Goal: Navigation & Orientation: Find specific page/section

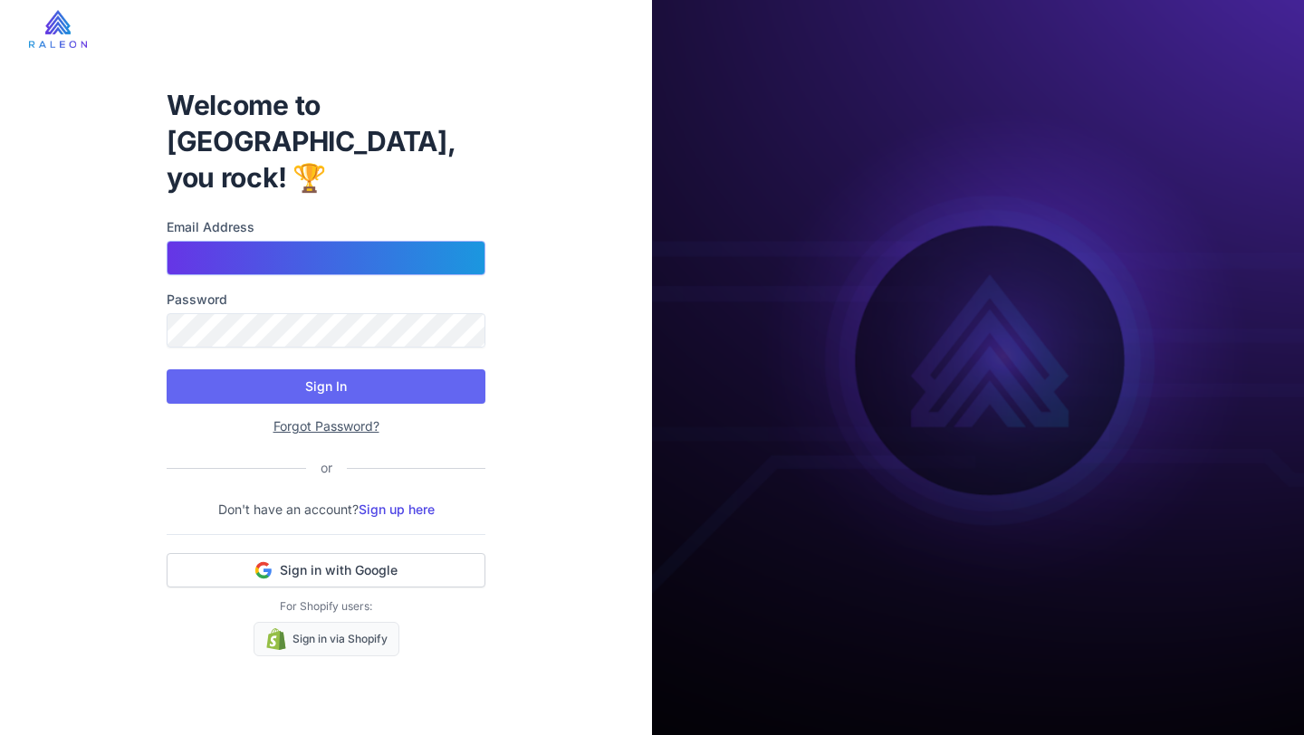
click at [312, 241] on input "Email Address" at bounding box center [326, 258] width 319 height 34
click at [186, 241] on input "**********" at bounding box center [326, 258] width 319 height 34
type input "**********"
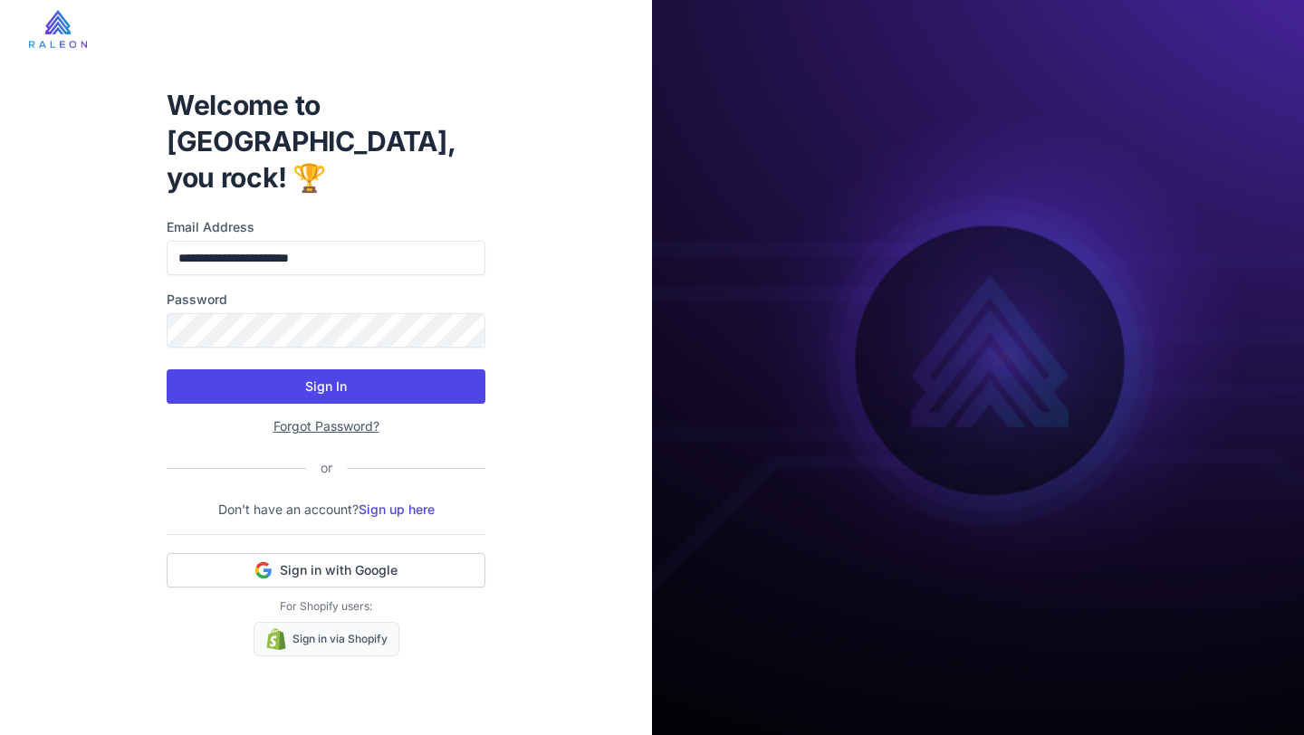
click at [234, 370] on button "Sign In" at bounding box center [326, 387] width 319 height 34
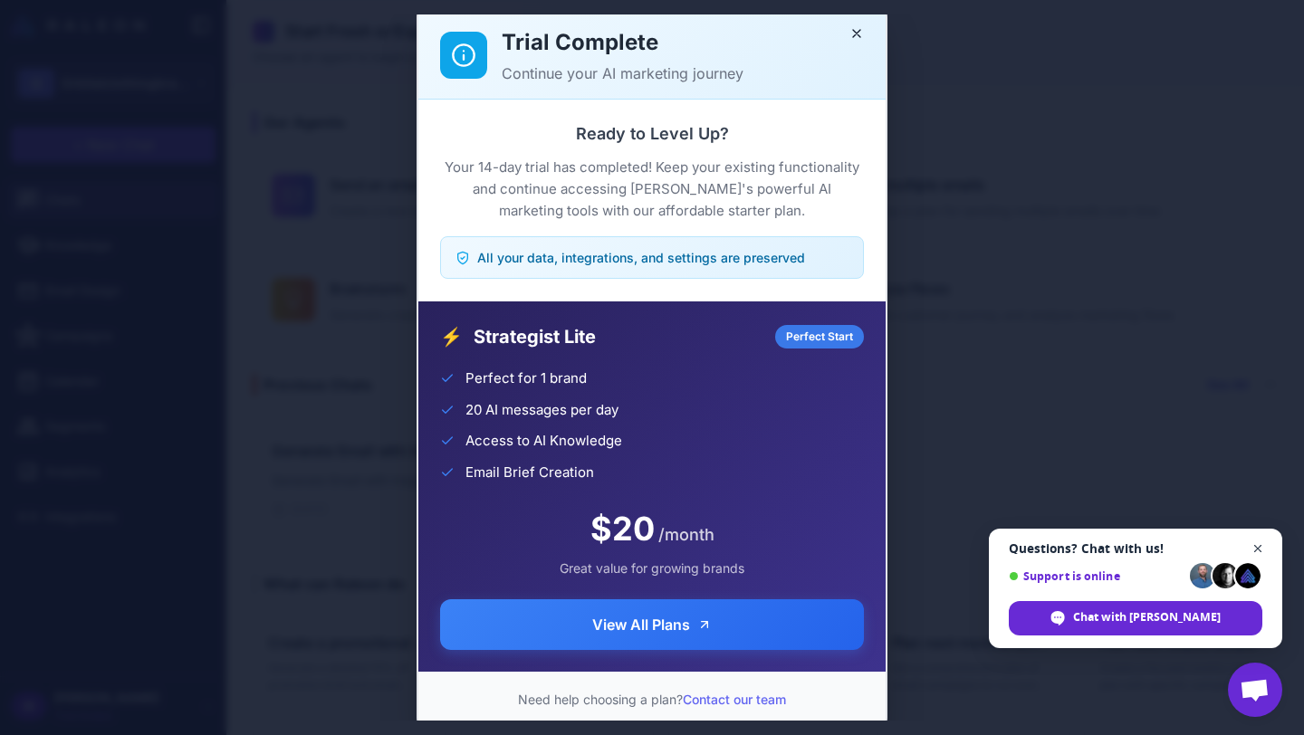
click at [1262, 550] on span "Close chat" at bounding box center [1258, 549] width 23 height 23
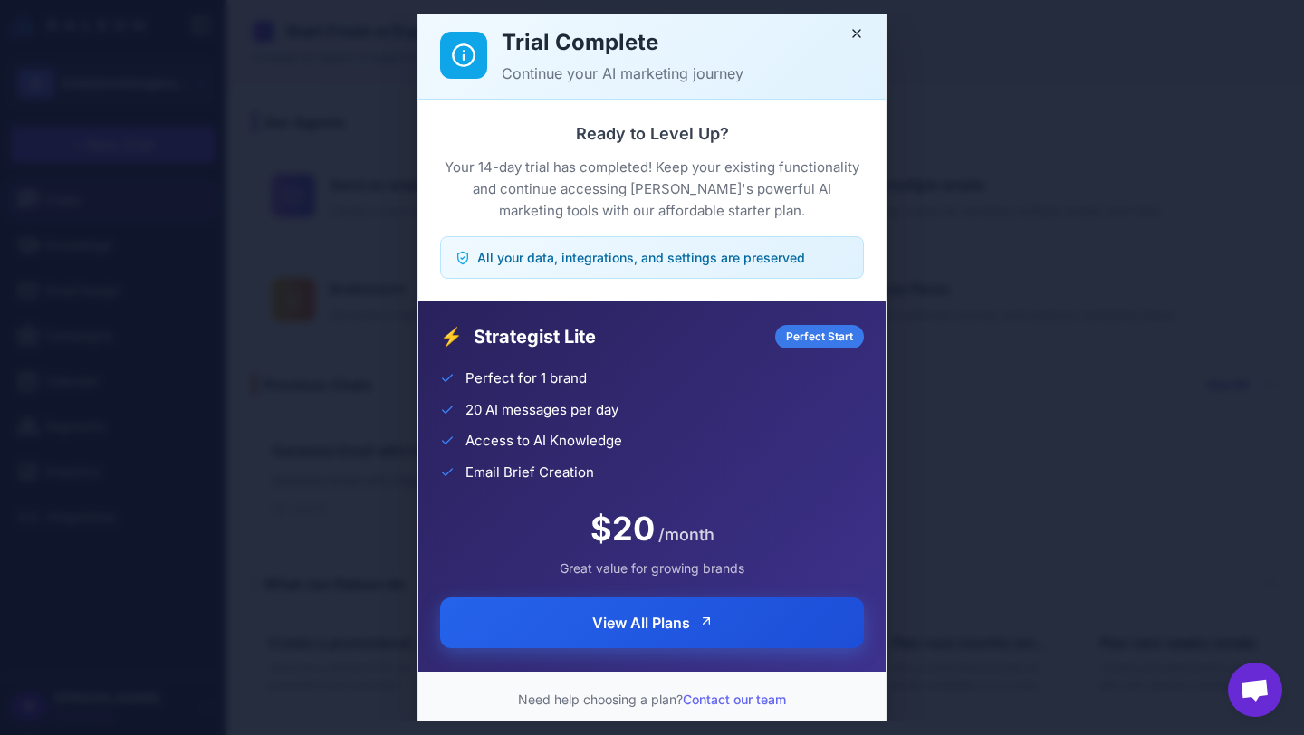
click at [697, 626] on button "View All Plans" at bounding box center [652, 623] width 424 height 51
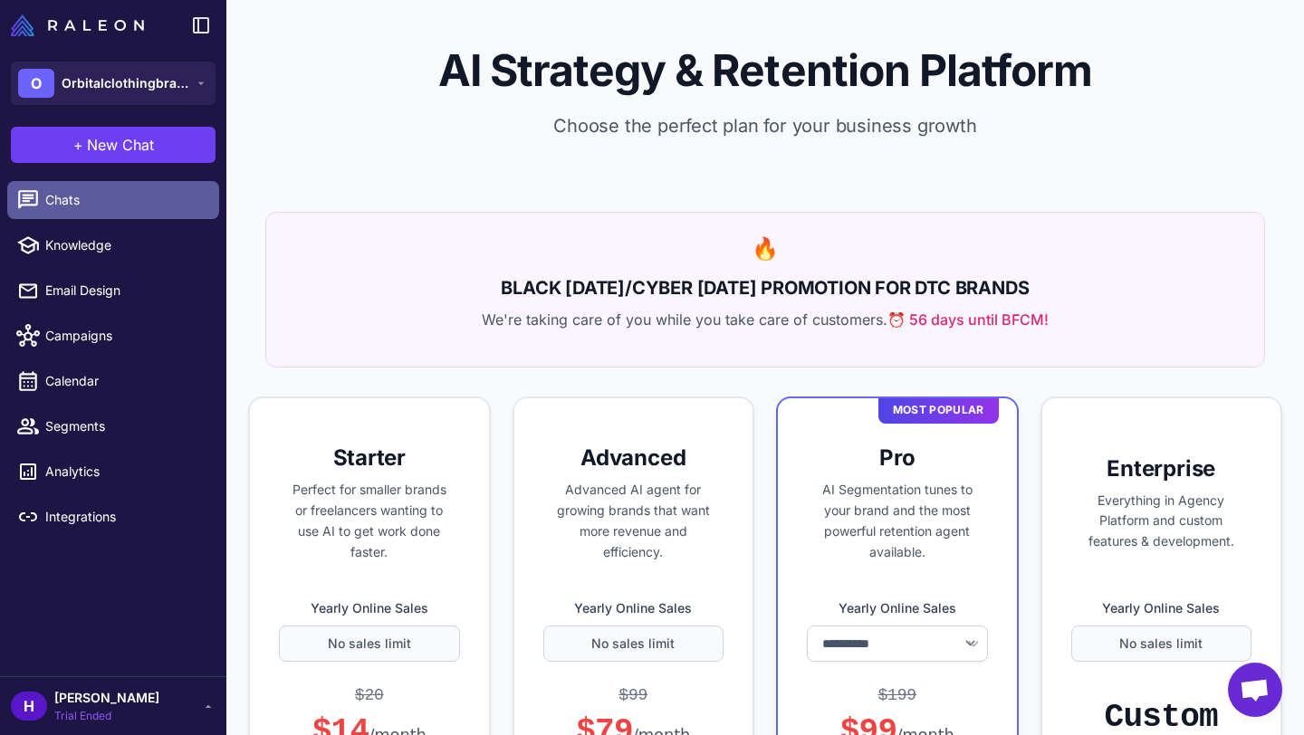
click at [110, 188] on link "Chats" at bounding box center [113, 200] width 212 height 38
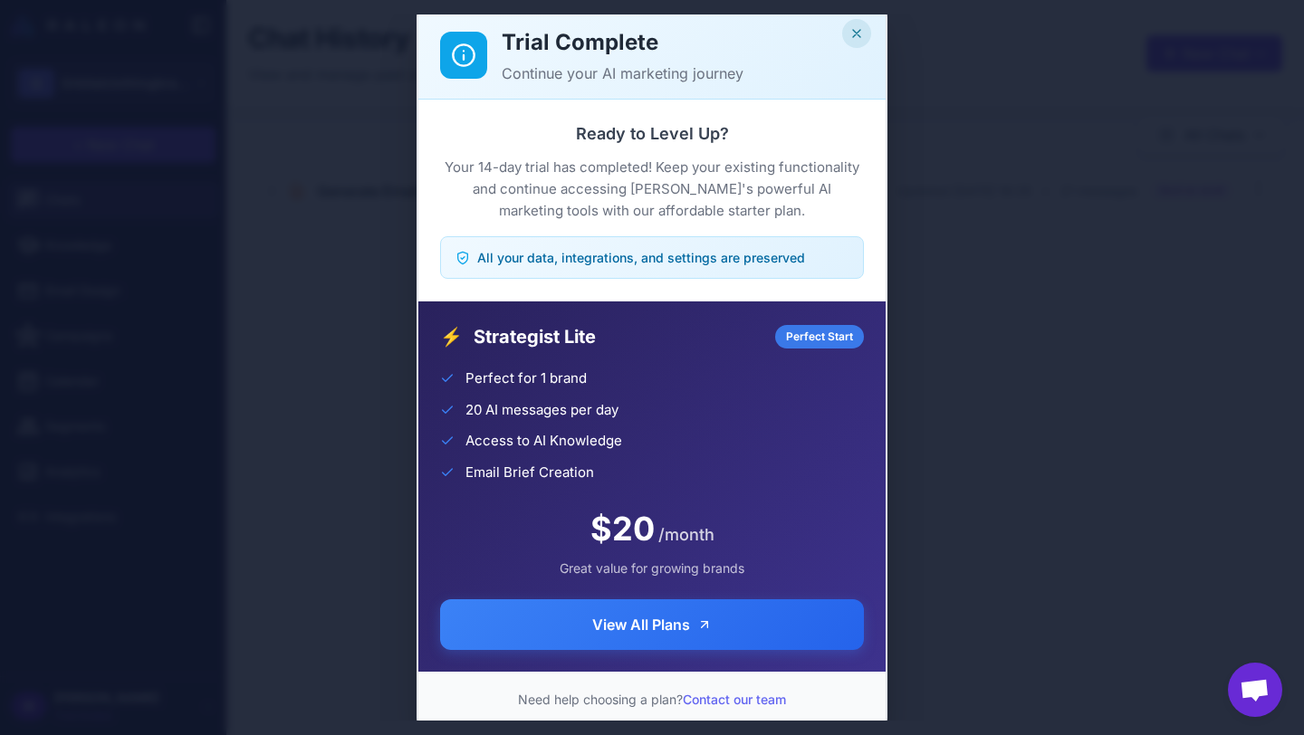
click at [863, 34] on icon "Close" at bounding box center [857, 33] width 14 height 14
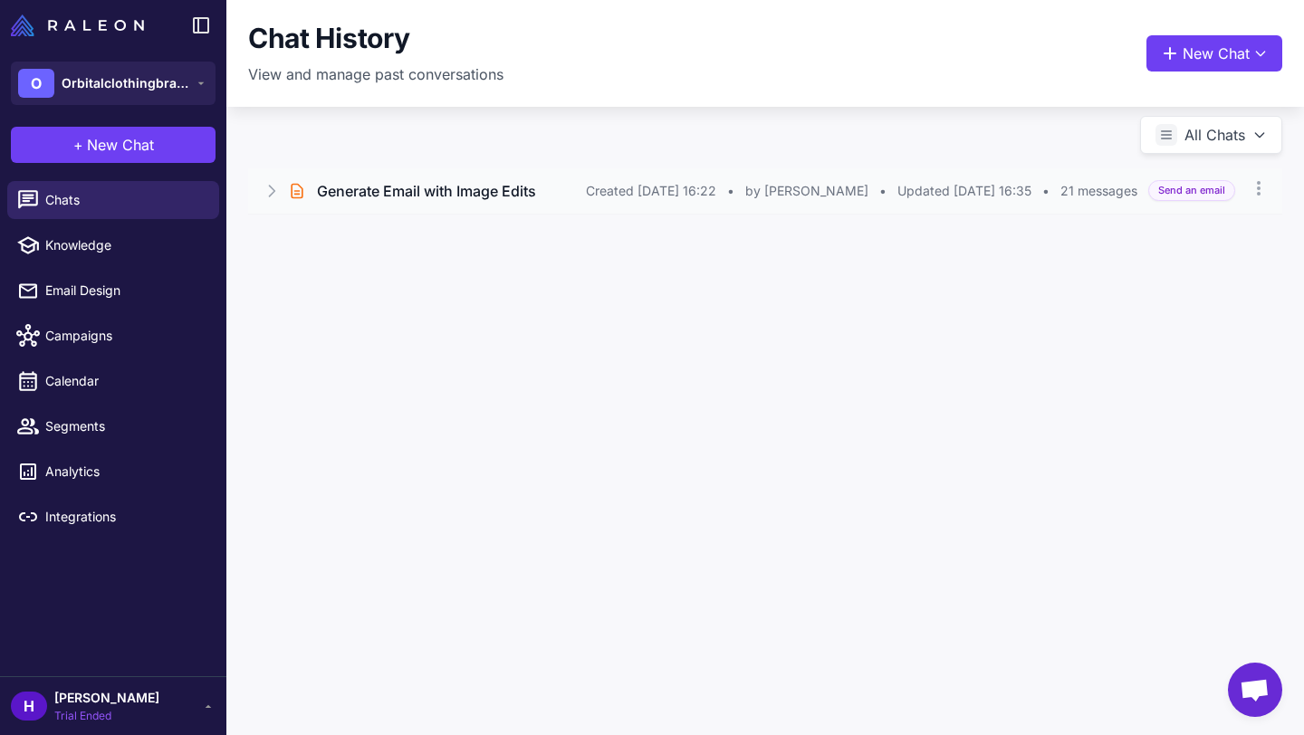
click at [333, 203] on div "Brief Chat Generate Email with Image Edits Created [DATE] 16:22 • by [PERSON_NA…" at bounding box center [765, 190] width 1034 height 45
click at [336, 274] on button "Open Chat" at bounding box center [333, 268] width 82 height 20
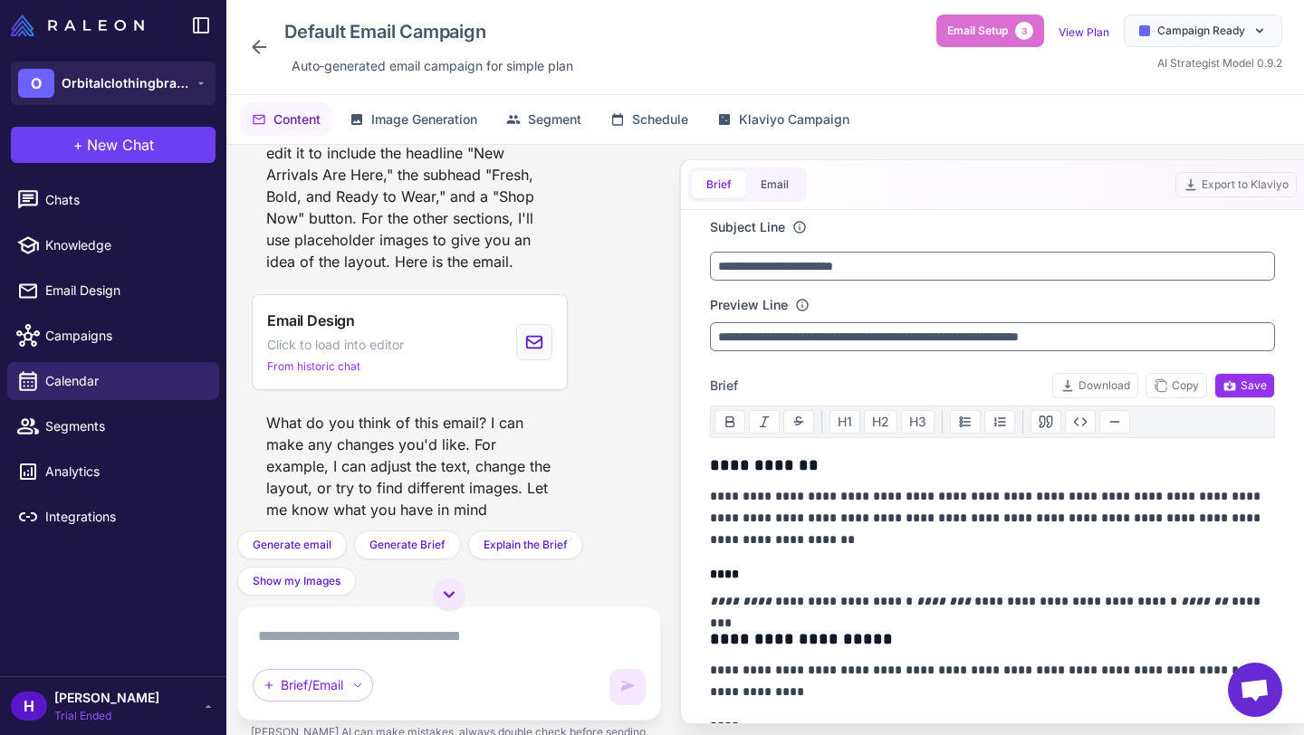
scroll to position [2147, 0]
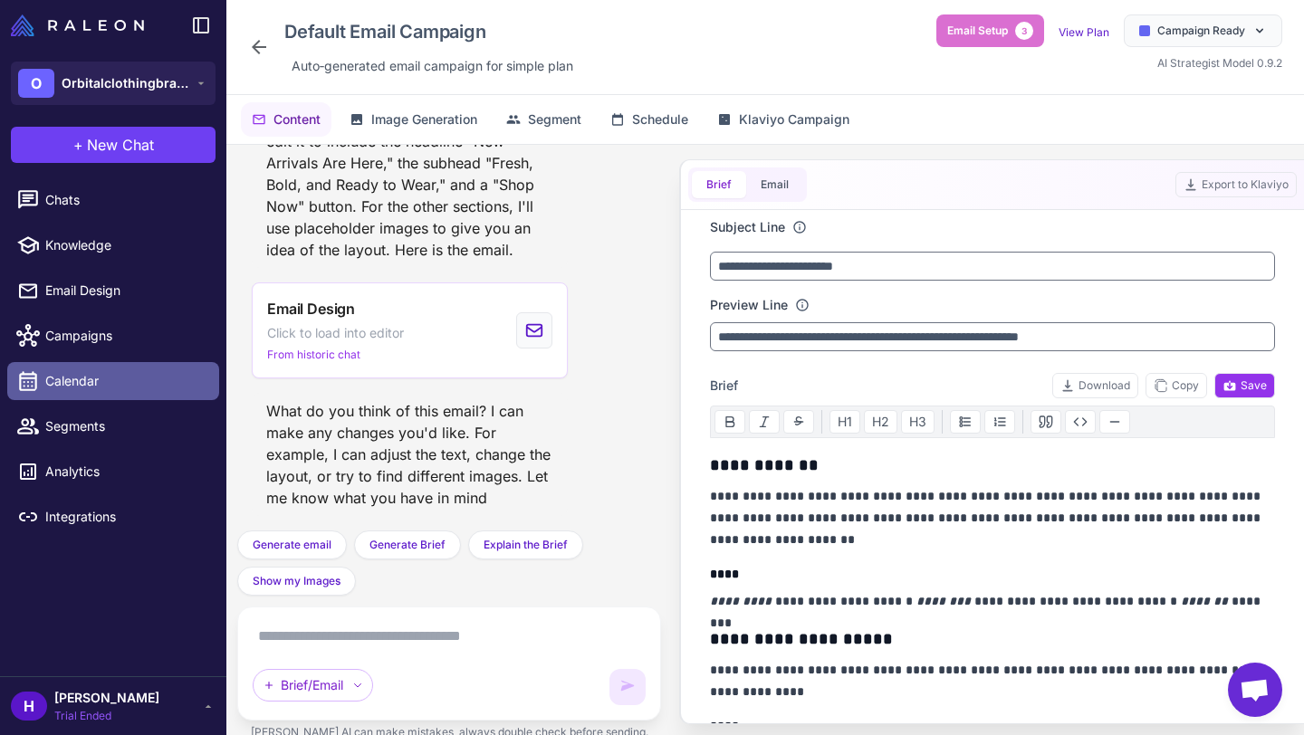
click at [117, 390] on span "Calendar" at bounding box center [124, 381] width 159 height 20
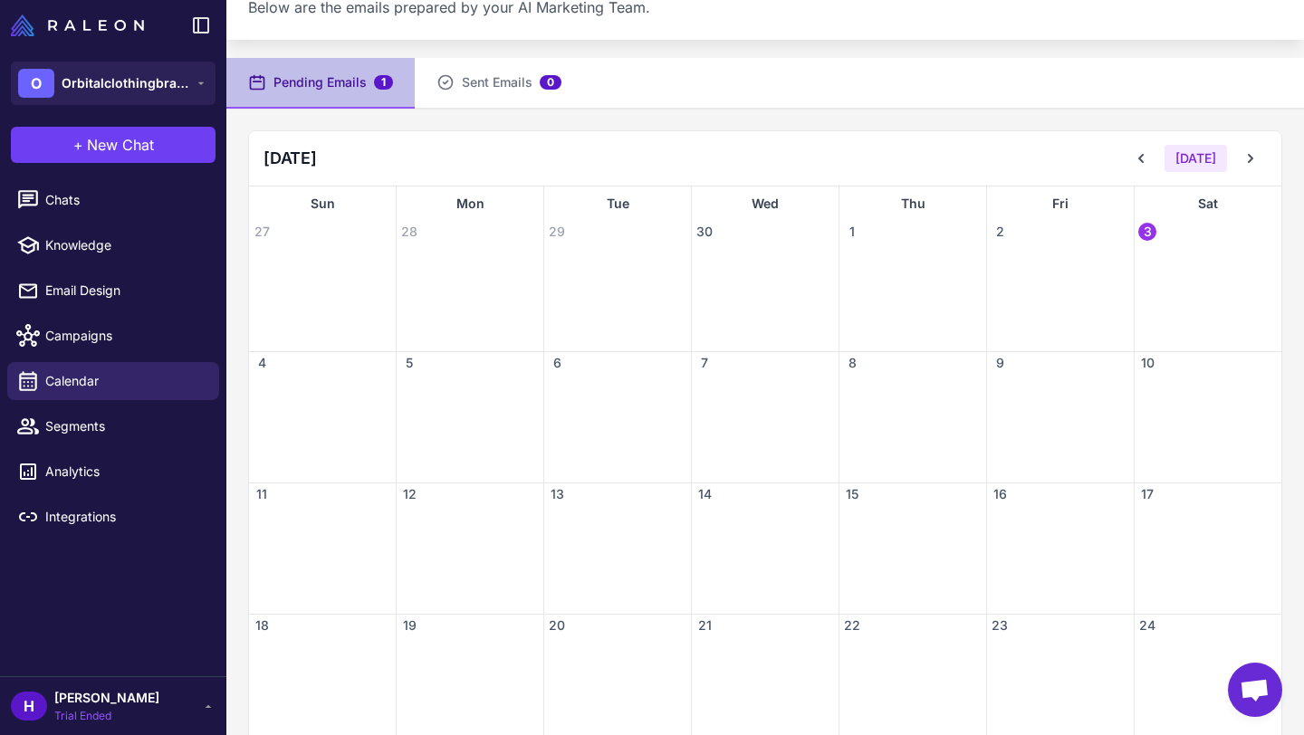
scroll to position [68, 0]
click at [108, 426] on span "Segments" at bounding box center [124, 427] width 159 height 20
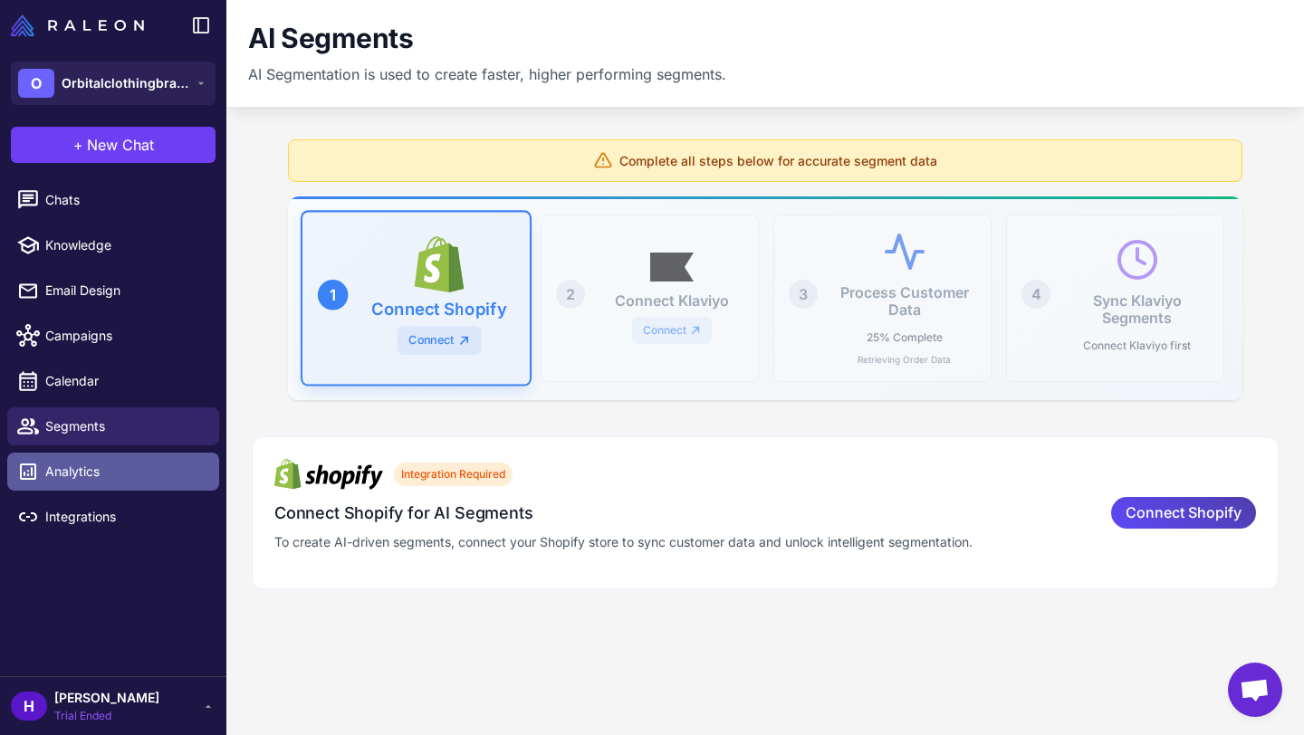
click at [146, 466] on span "Analytics" at bounding box center [124, 472] width 159 height 20
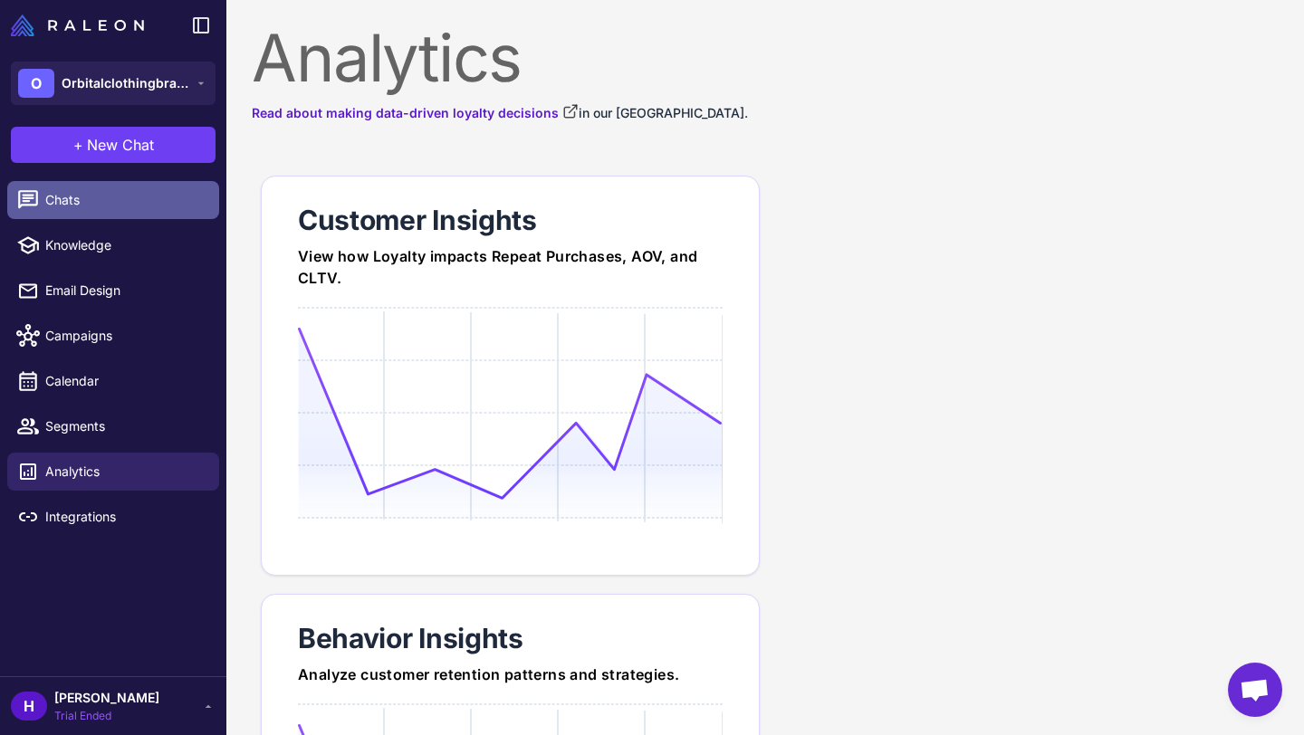
click at [114, 192] on span "Chats" at bounding box center [124, 200] width 159 height 20
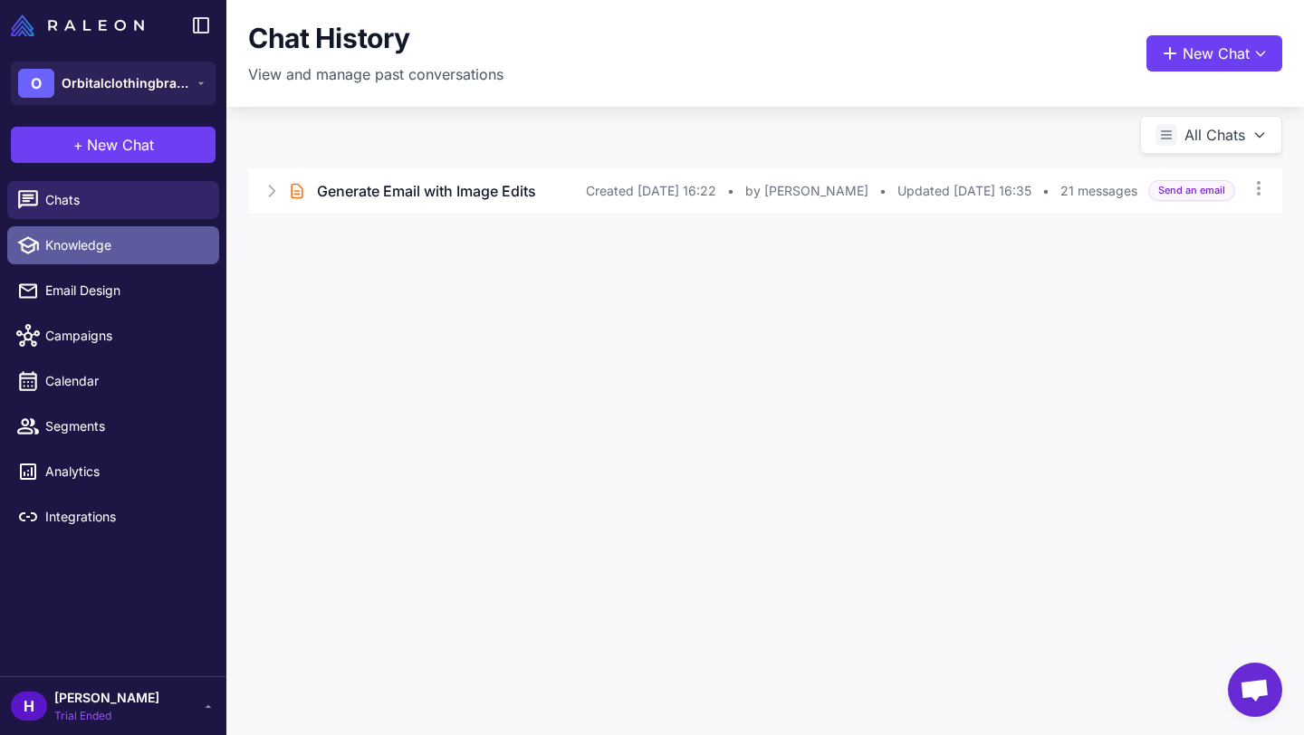
click at [104, 235] on span "Knowledge" at bounding box center [124, 245] width 159 height 20
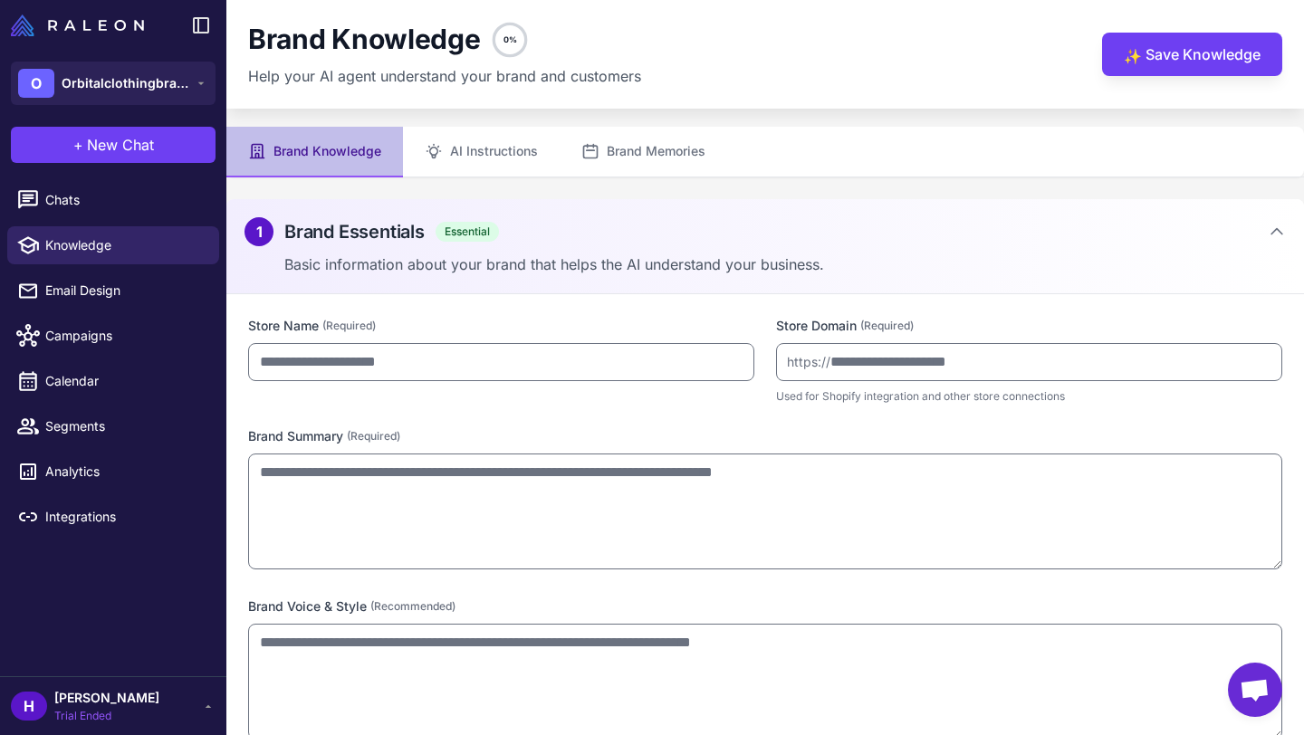
type input "**********"
type textarea "**********"
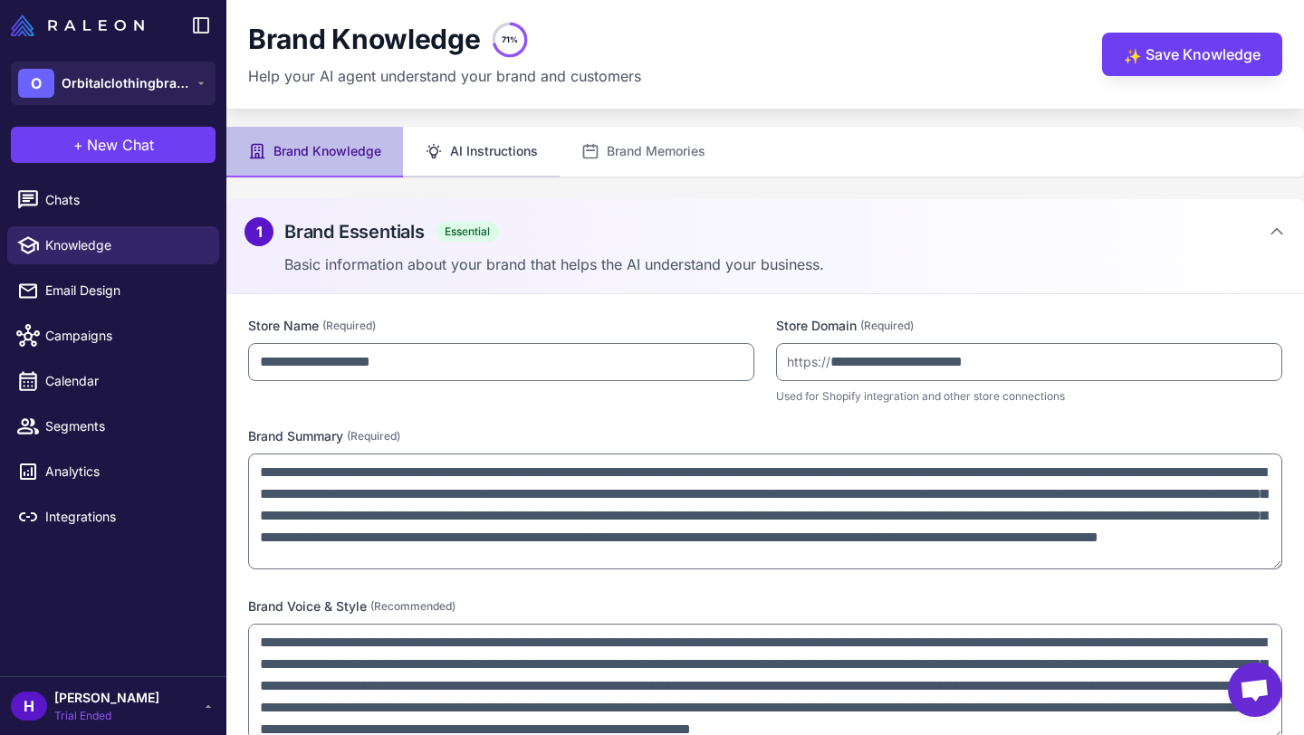
click at [498, 146] on button "AI Instructions" at bounding box center [481, 152] width 157 height 51
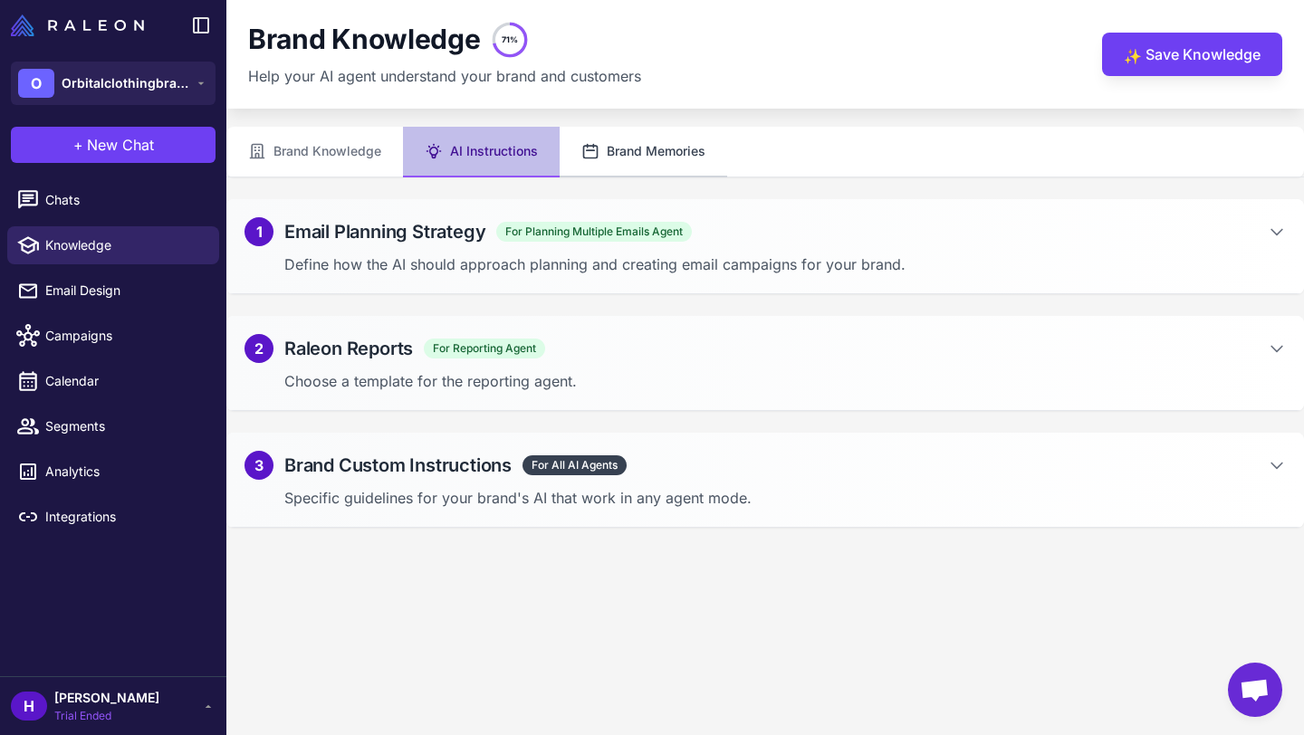
click at [609, 153] on button "Brand Memories" at bounding box center [644, 152] width 168 height 51
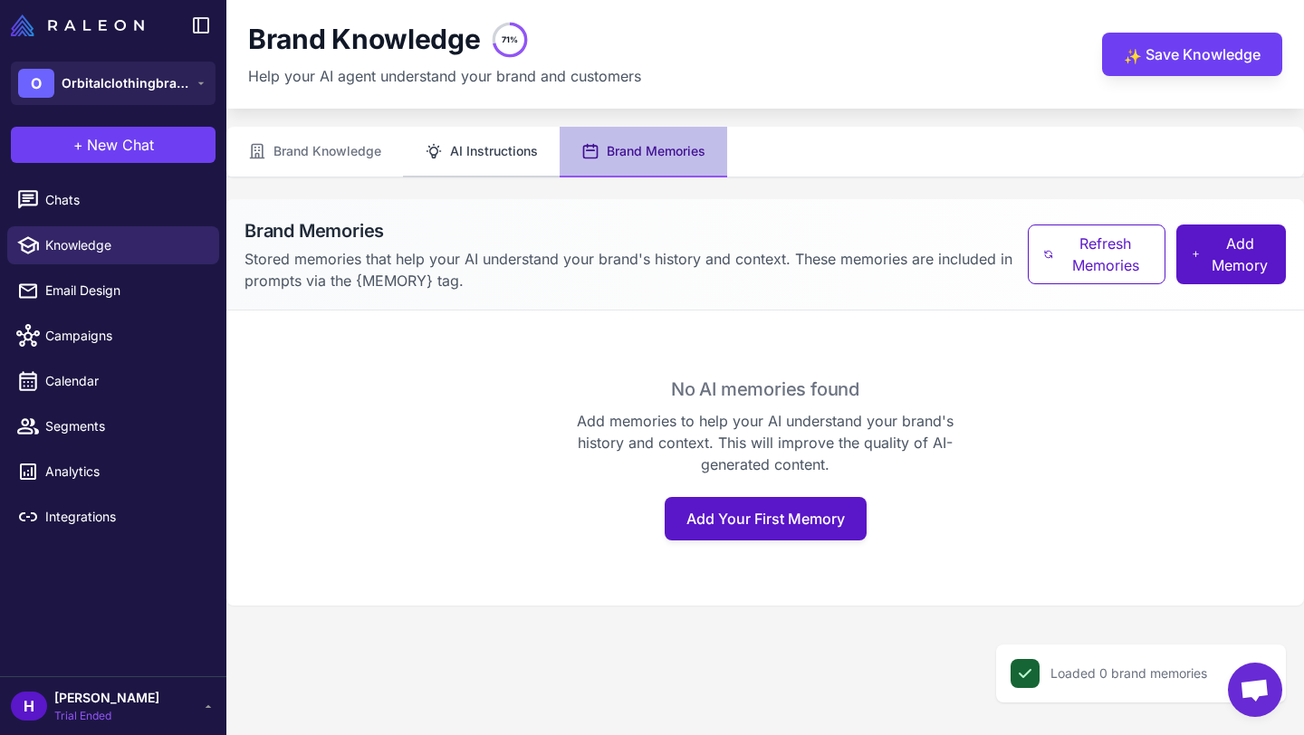
click at [443, 154] on button "AI Instructions" at bounding box center [481, 152] width 157 height 51
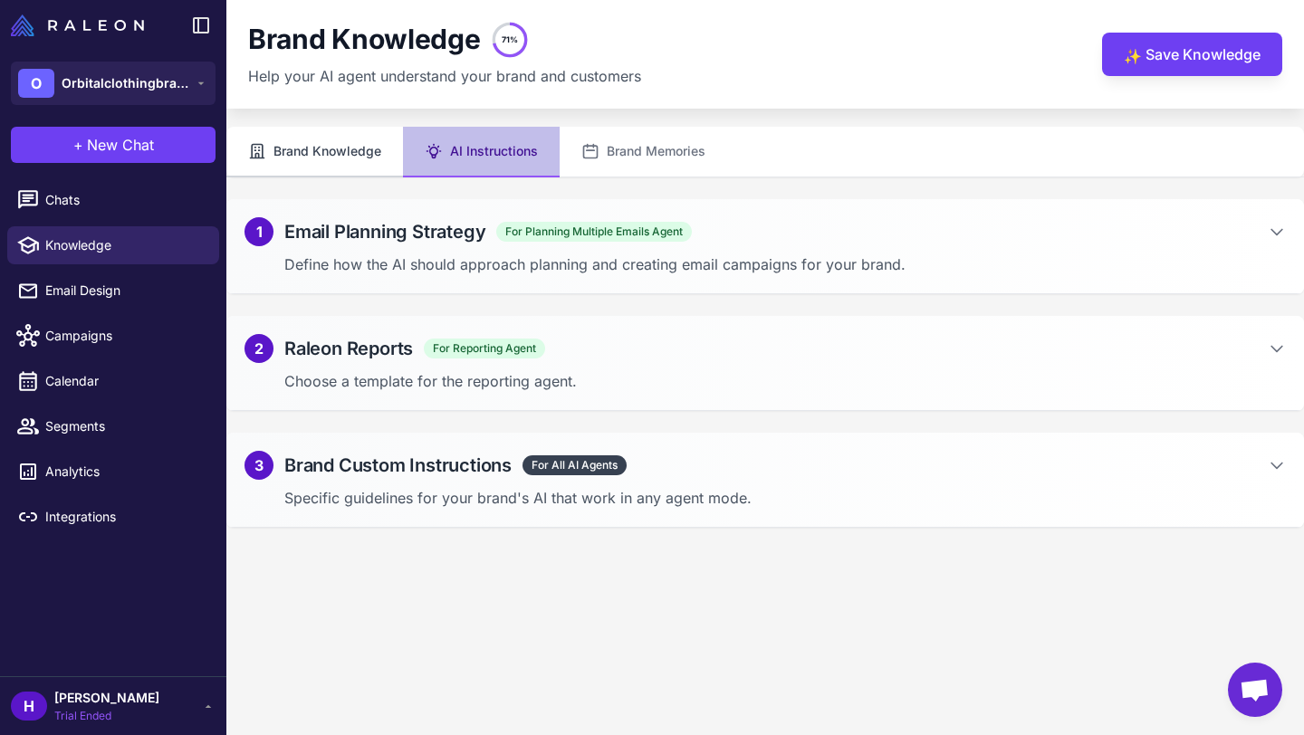
click at [367, 156] on button "Brand Knowledge" at bounding box center [314, 152] width 177 height 51
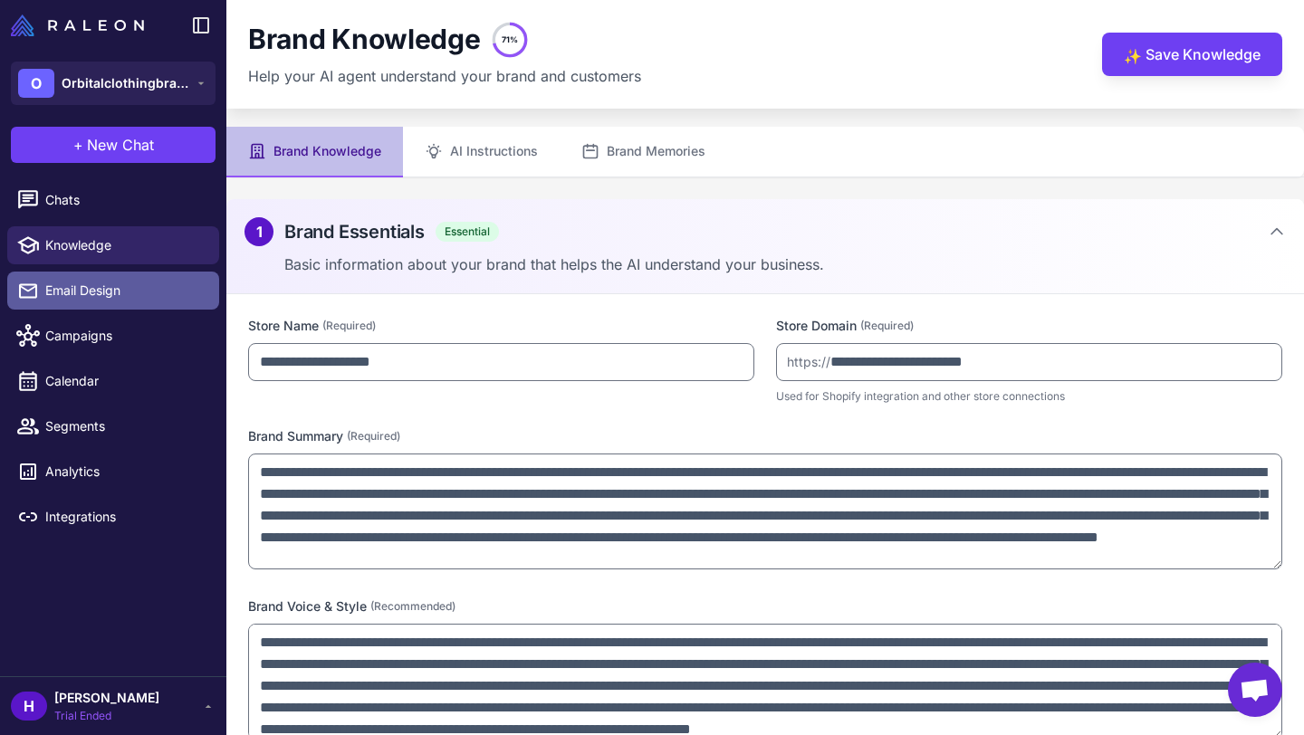
click at [145, 294] on span "Email Design" at bounding box center [124, 291] width 159 height 20
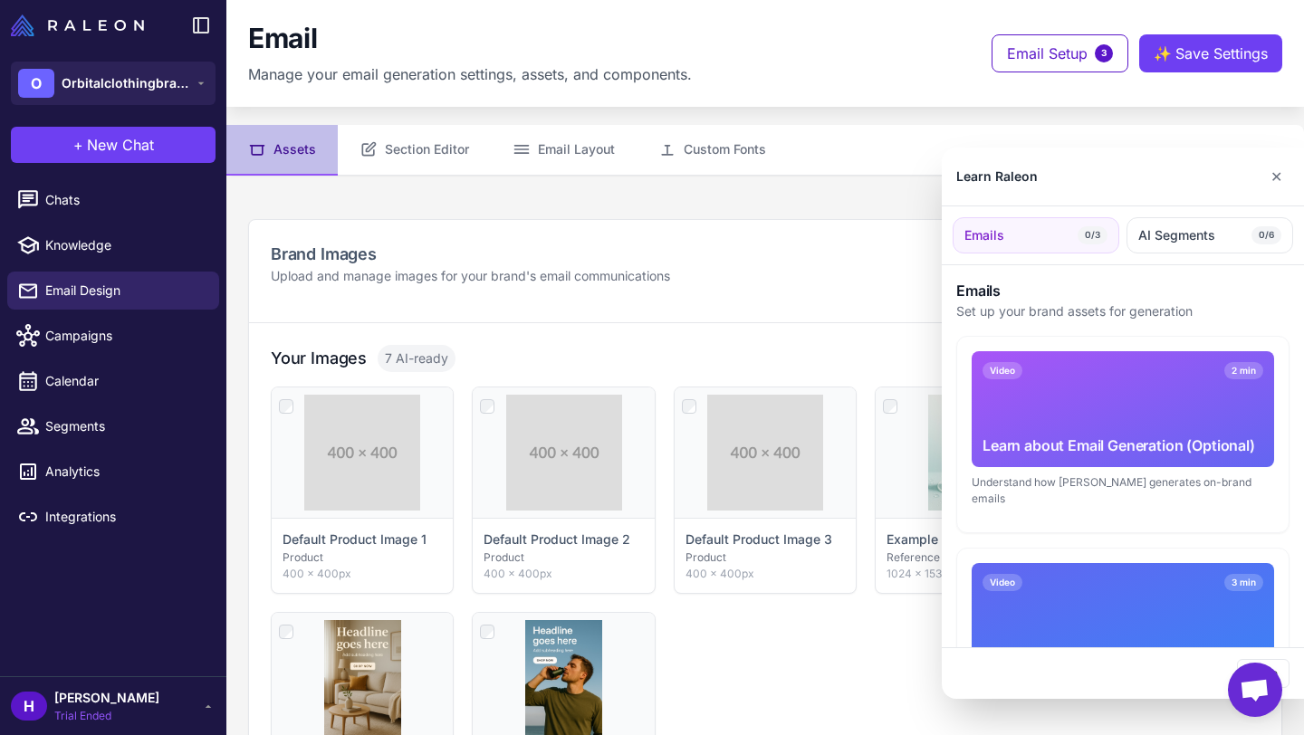
click at [60, 341] on div at bounding box center [652, 367] width 1304 height 735
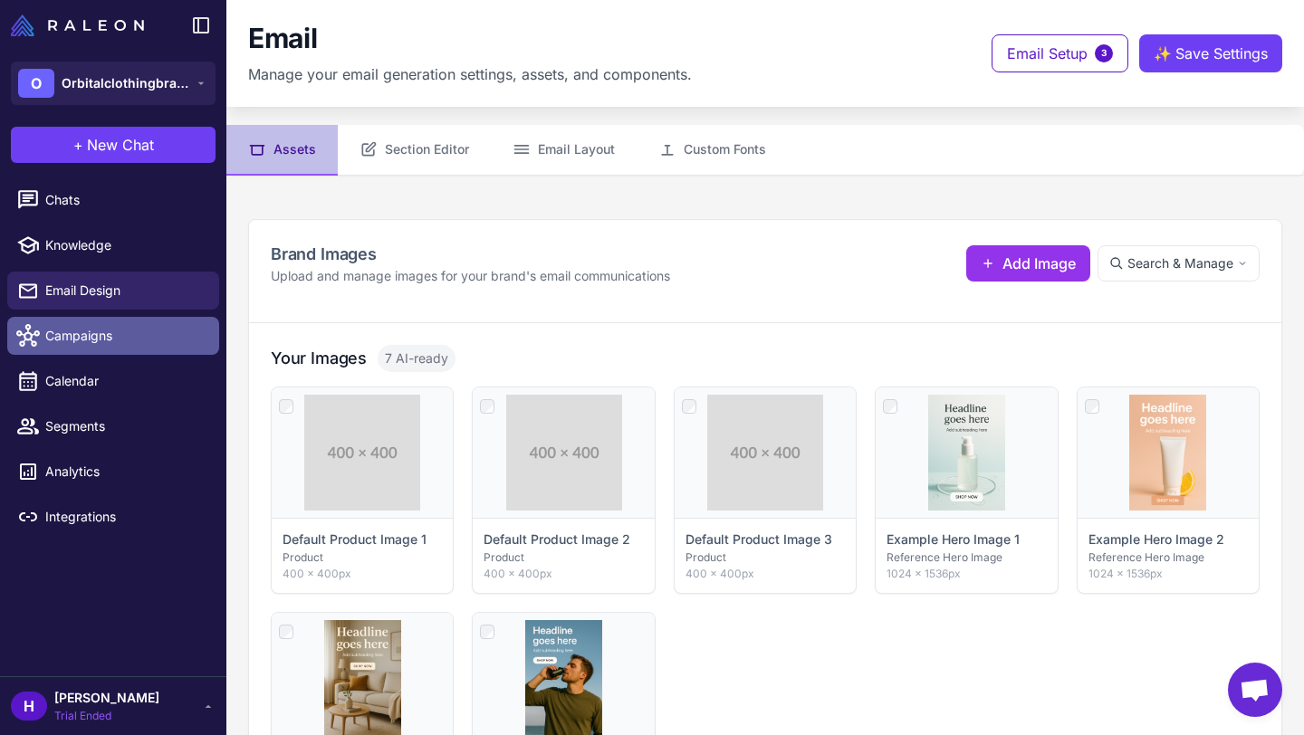
click at [83, 341] on span "Campaigns" at bounding box center [124, 336] width 159 height 20
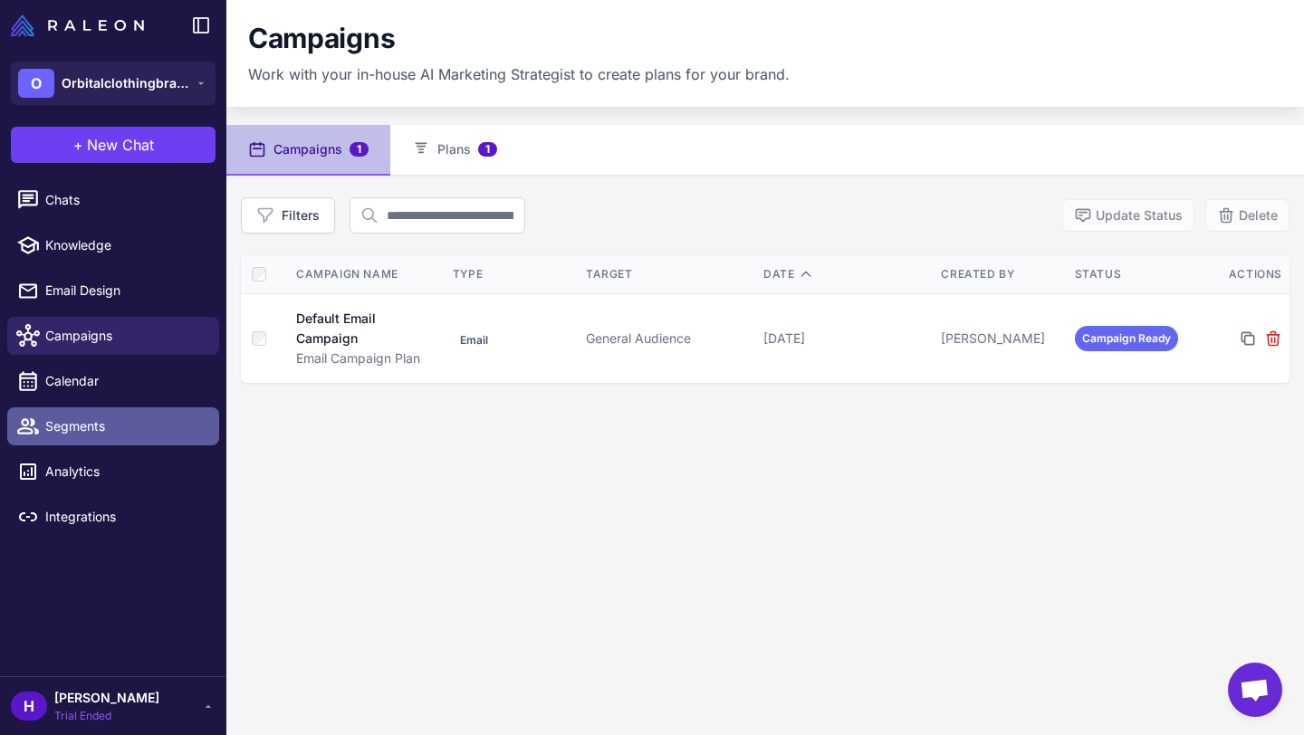
click at [83, 420] on span "Segments" at bounding box center [124, 427] width 159 height 20
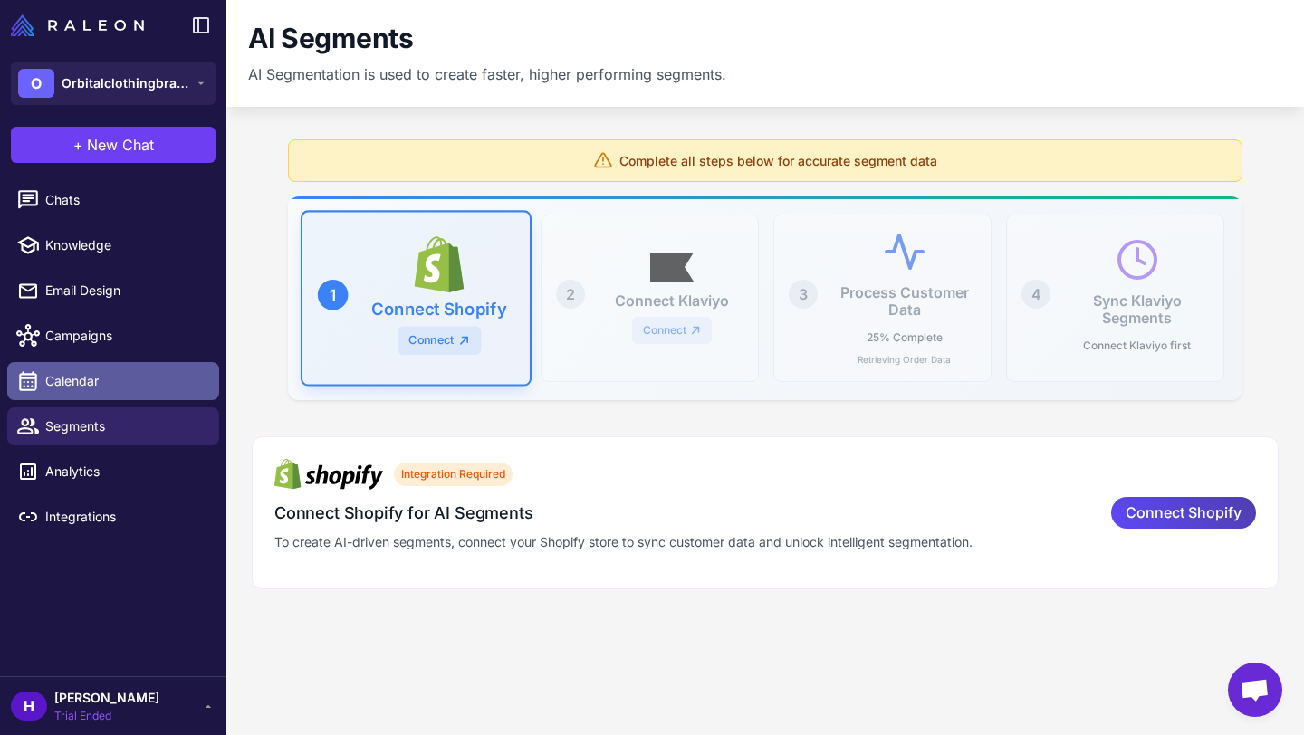
click at [90, 374] on span "Calendar" at bounding box center [124, 381] width 159 height 20
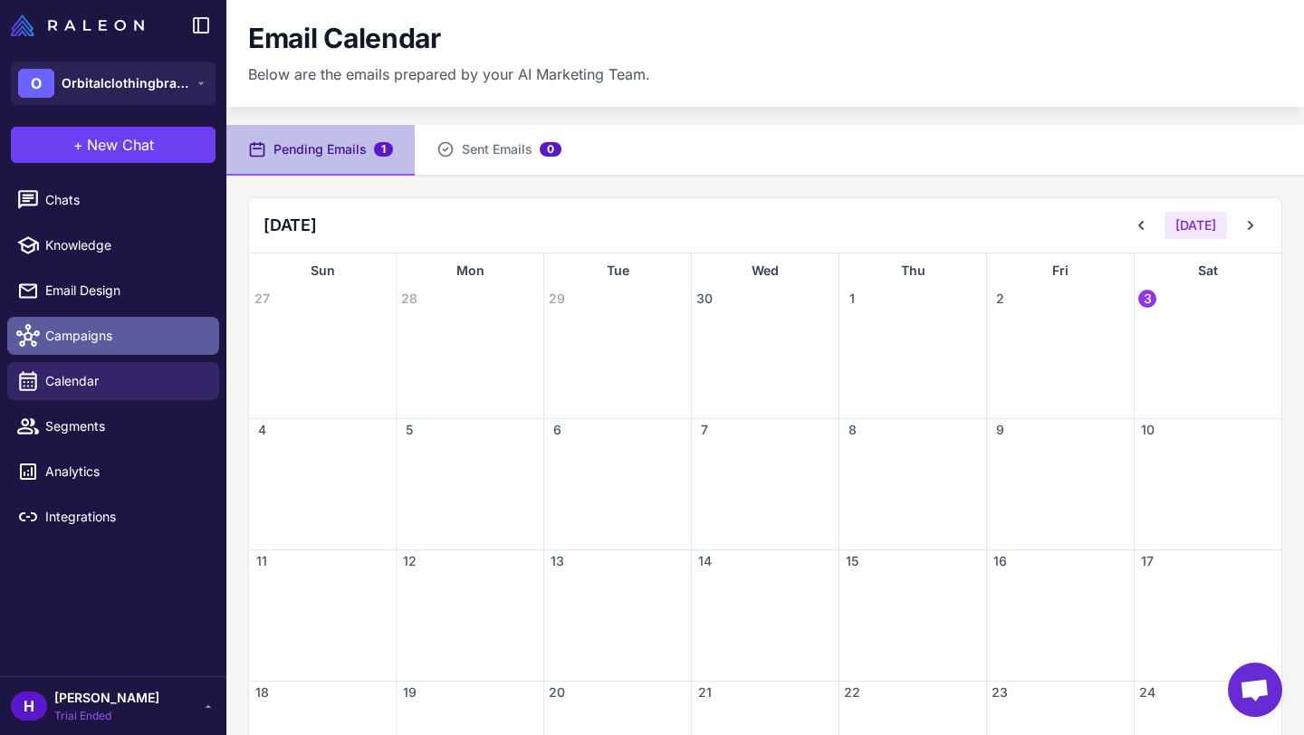
click at [91, 335] on span "Campaigns" at bounding box center [124, 336] width 159 height 20
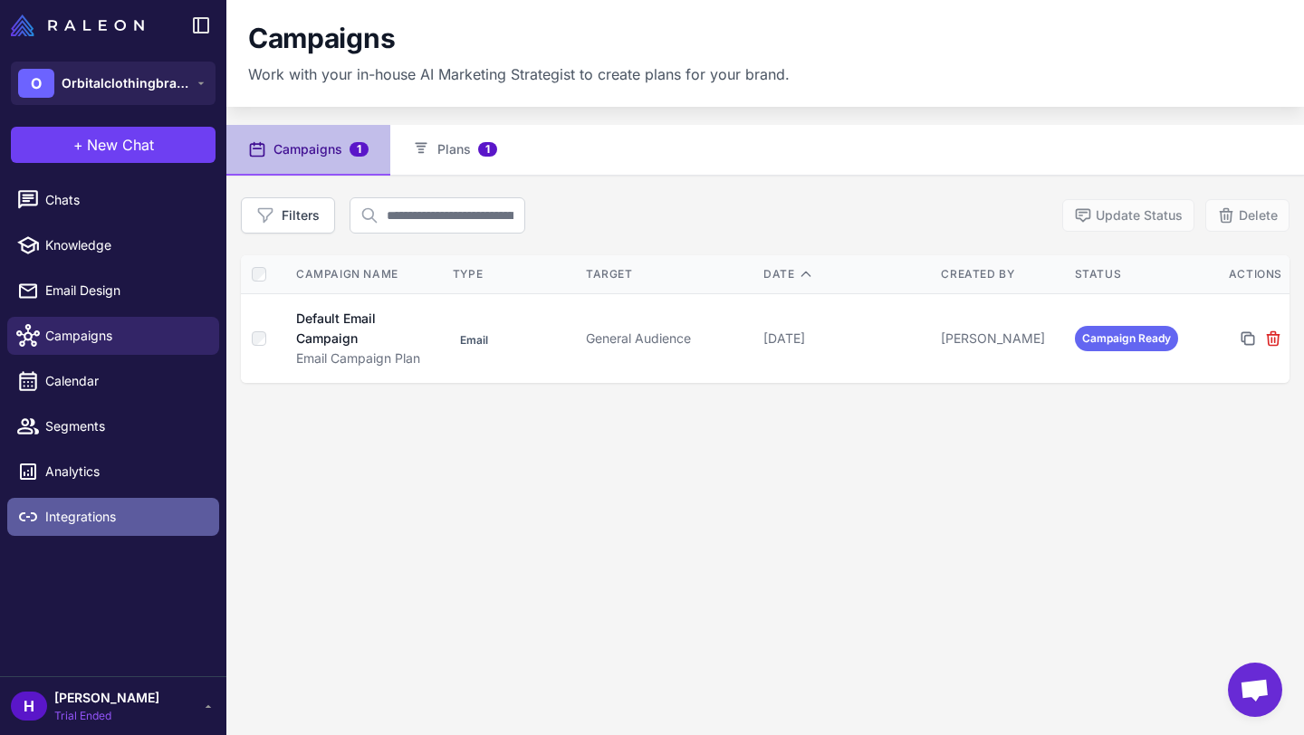
click at [46, 505] on link "Integrations" at bounding box center [113, 517] width 212 height 38
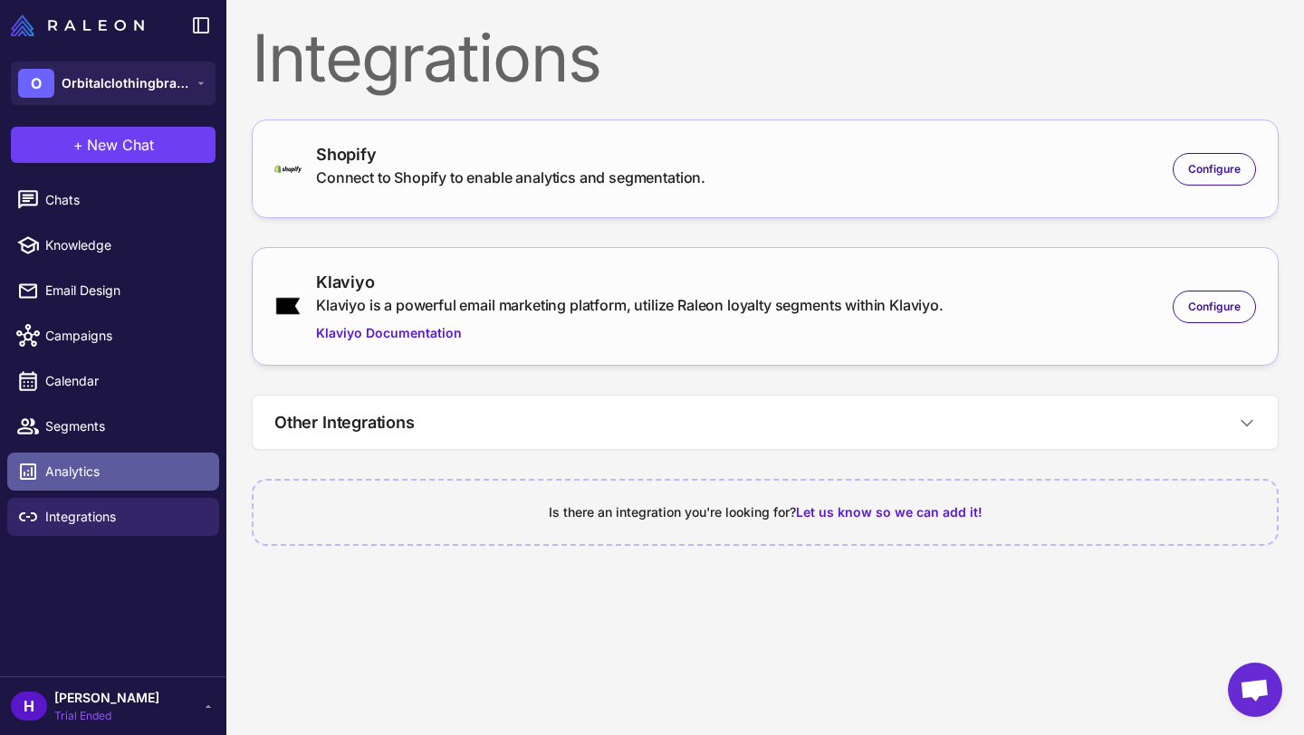
click at [76, 464] on span "Analytics" at bounding box center [124, 472] width 159 height 20
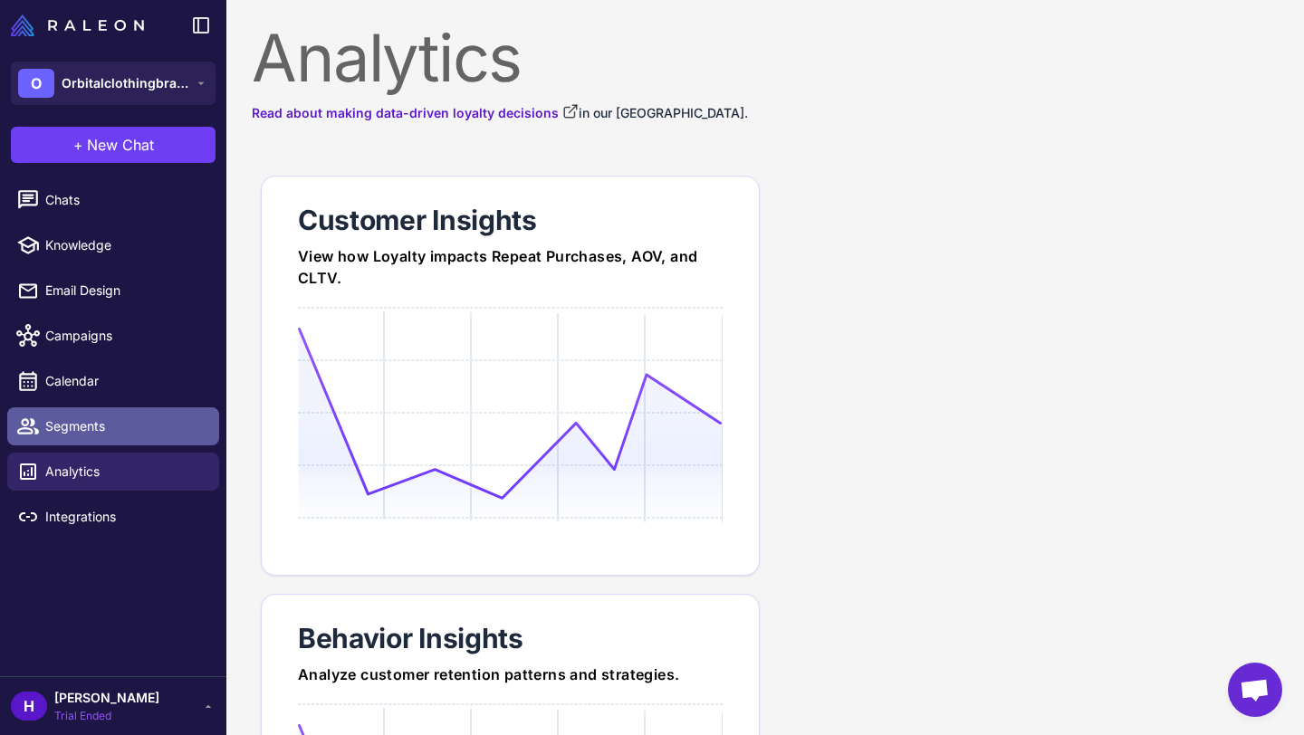
click at [100, 438] on link "Segments" at bounding box center [113, 427] width 212 height 38
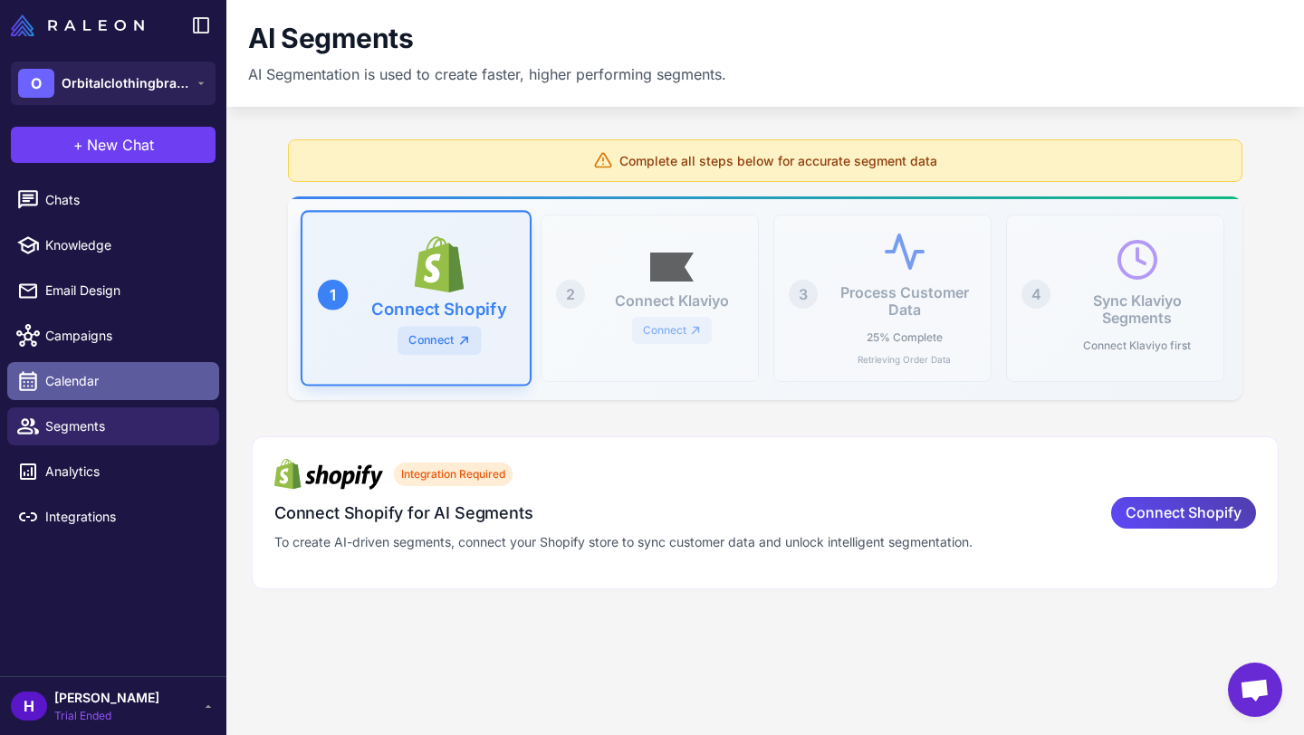
click at [84, 384] on span "Calendar" at bounding box center [124, 381] width 159 height 20
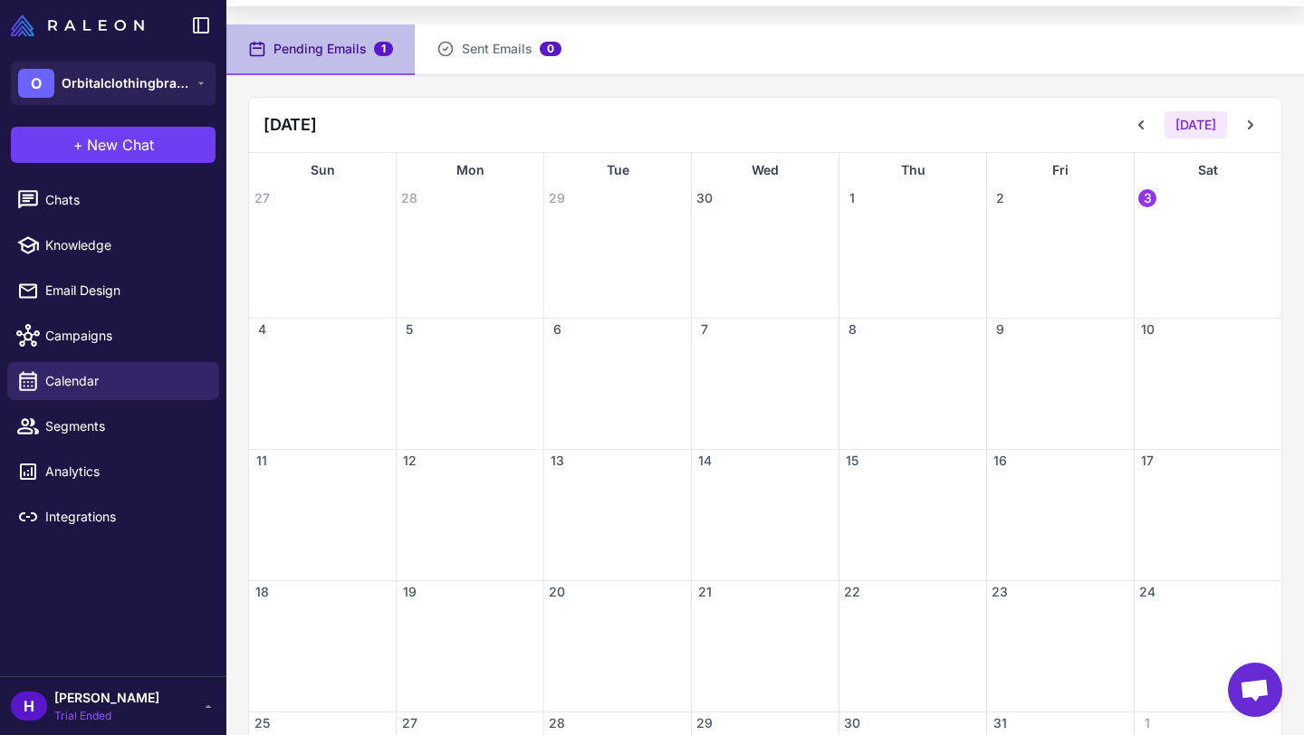
scroll to position [92, 0]
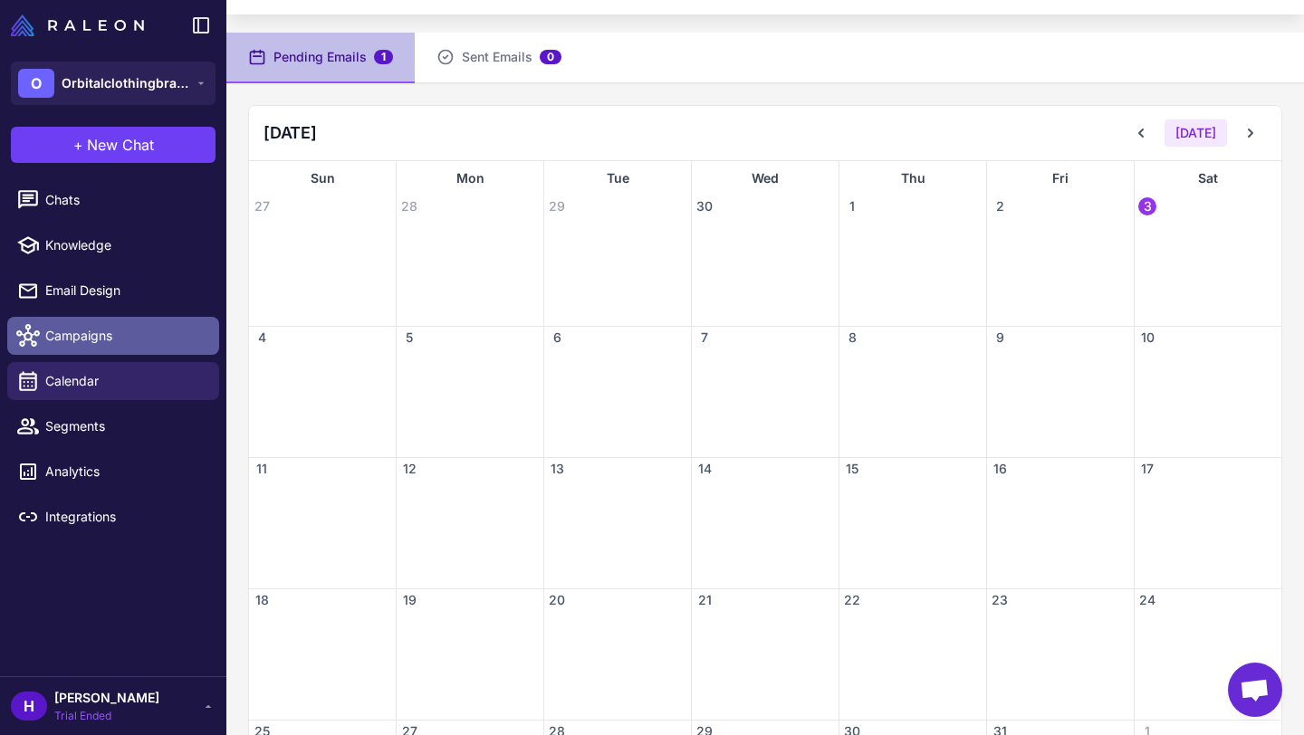
click at [130, 352] on link "Campaigns" at bounding box center [113, 336] width 212 height 38
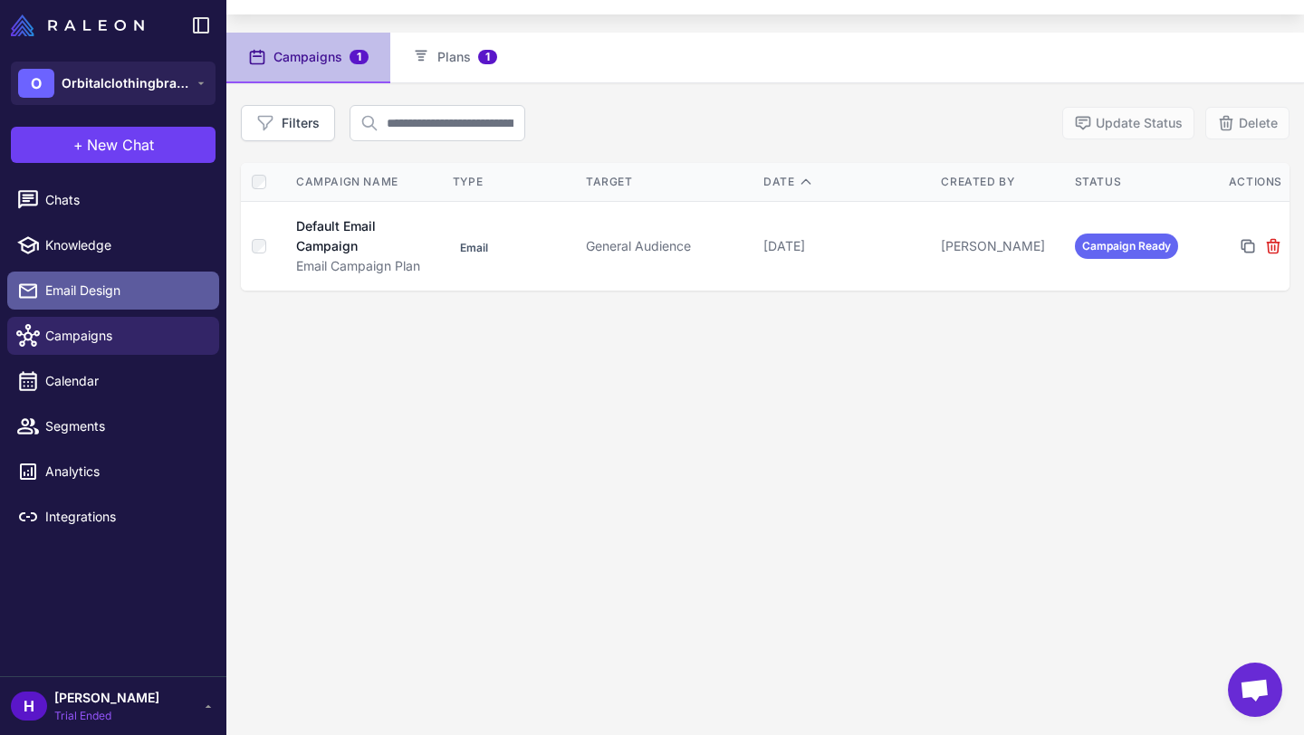
click at [72, 279] on link "Email Design" at bounding box center [113, 291] width 212 height 38
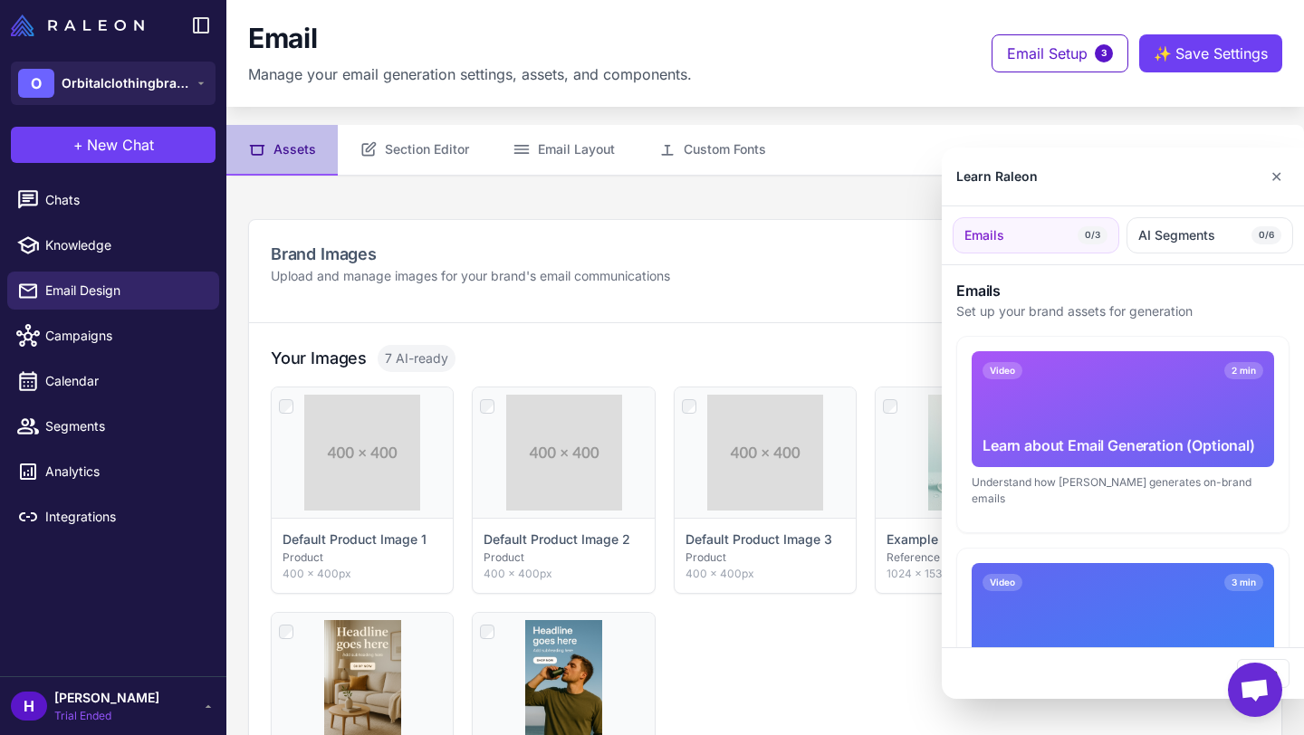
click at [91, 243] on div at bounding box center [652, 367] width 1304 height 735
